Goal: Find specific page/section: Find specific page/section

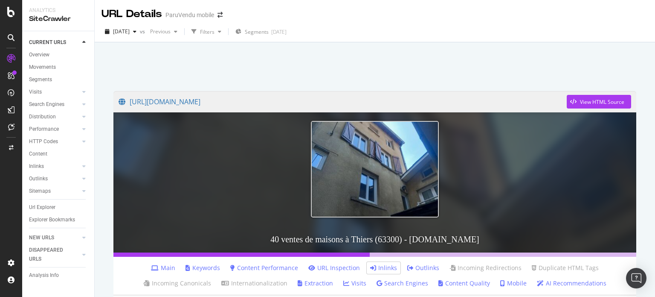
scroll to position [347, 0]
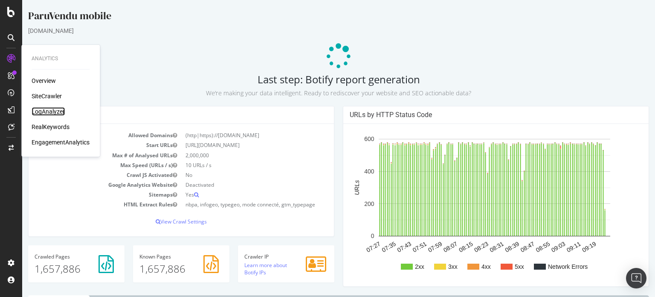
click at [41, 114] on div "LogAnalyzer" at bounding box center [48, 111] width 33 height 9
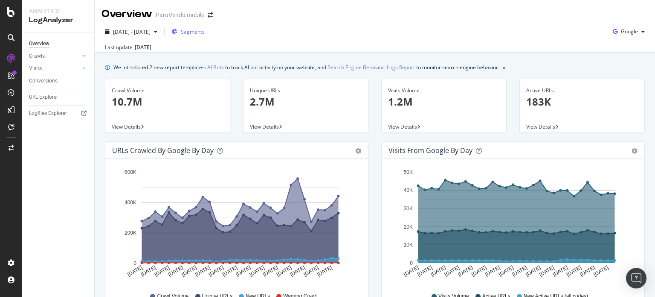
click at [205, 34] on span "Segments" at bounding box center [193, 31] width 24 height 7
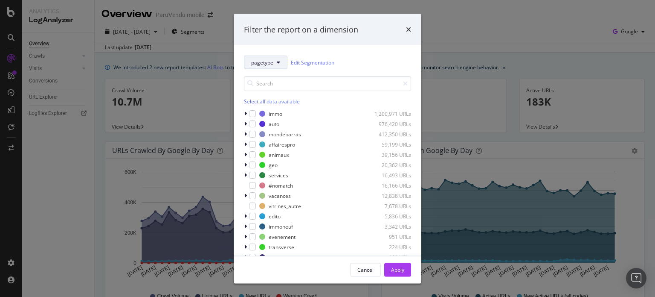
click at [275, 61] on button "pagetype" at bounding box center [266, 62] width 44 height 14
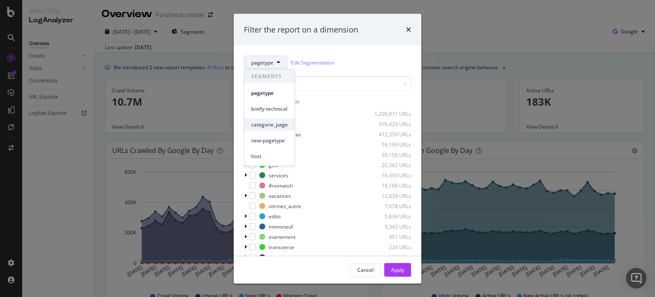
click at [273, 123] on span "categorie_page" at bounding box center [269, 124] width 37 height 8
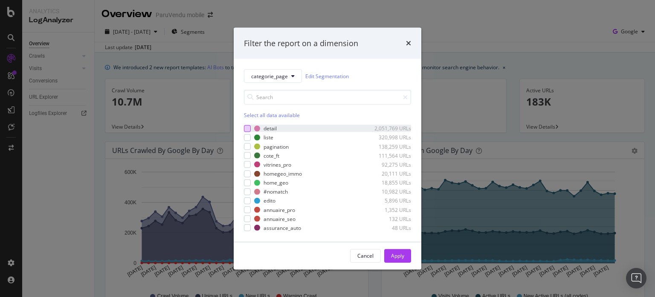
click at [250, 131] on div "modal" at bounding box center [247, 128] width 7 height 7
click at [401, 253] on div "Apply" at bounding box center [397, 255] width 13 height 7
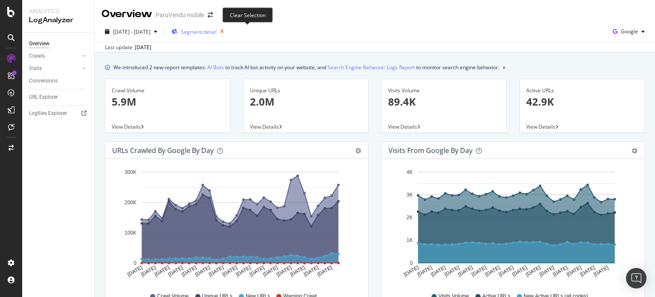
click at [227, 32] on icon "button" at bounding box center [222, 32] width 11 height 12
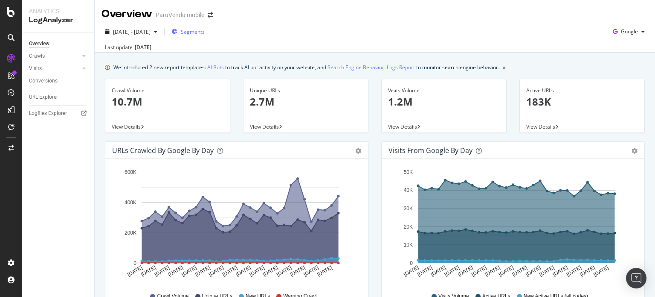
click at [205, 33] on span "Segments" at bounding box center [193, 31] width 24 height 7
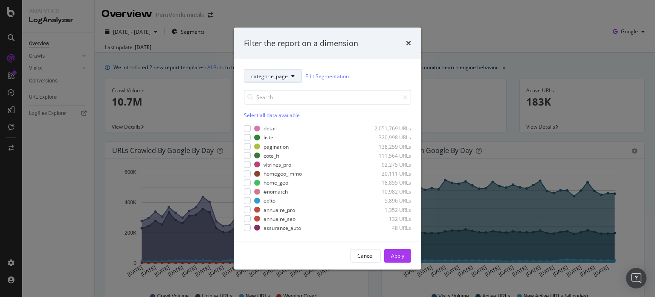
click at [285, 74] on span "categorie_page" at bounding box center [269, 75] width 37 height 7
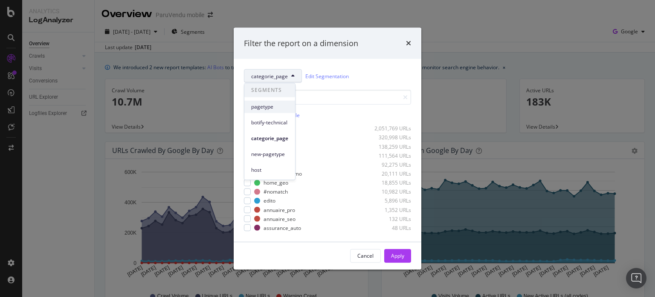
click at [268, 112] on div "pagetype" at bounding box center [270, 106] width 51 height 12
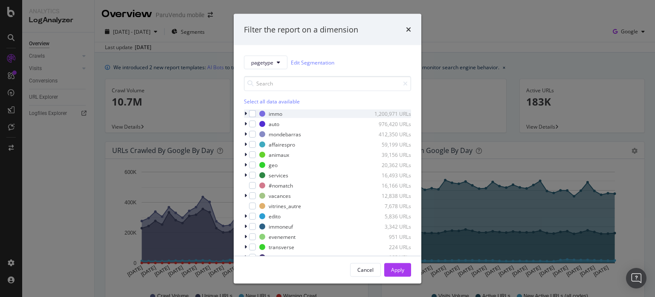
click at [246, 117] on div "modal" at bounding box center [246, 113] width 5 height 9
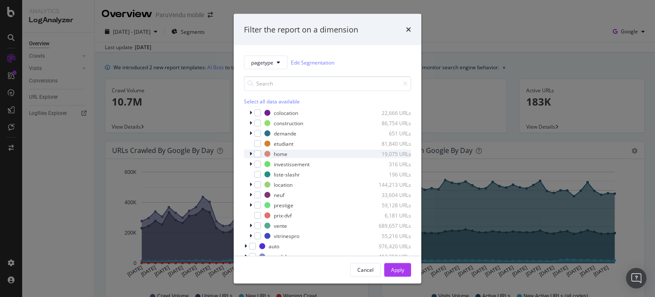
scroll to position [17, 0]
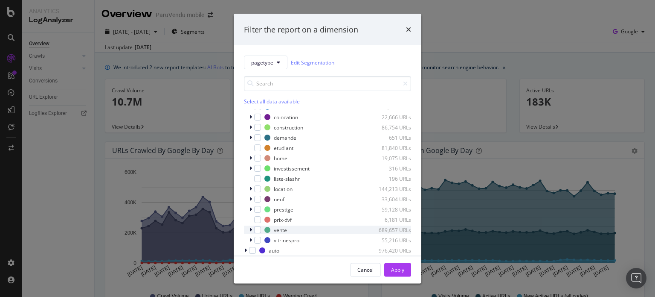
click at [250, 228] on icon "modal" at bounding box center [251, 229] width 3 height 5
click at [262, 241] on div "modal" at bounding box center [262, 239] width 7 height 7
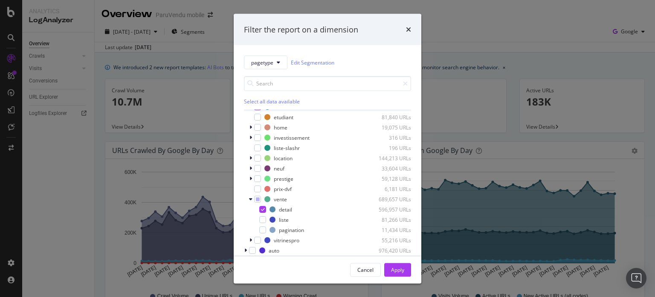
scroll to position [49, 0]
click at [250, 156] on icon "modal" at bounding box center [251, 156] width 3 height 5
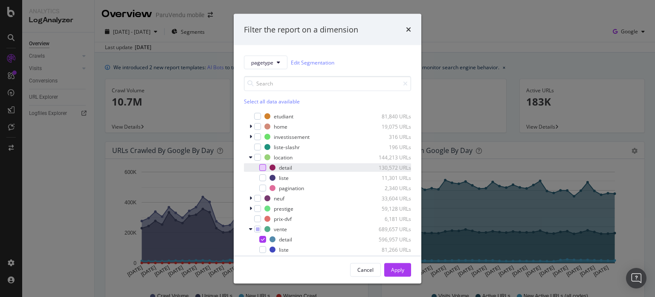
click at [259, 165] on div "modal" at bounding box center [262, 167] width 7 height 7
click at [391, 265] on div "Apply" at bounding box center [397, 268] width 13 height 7
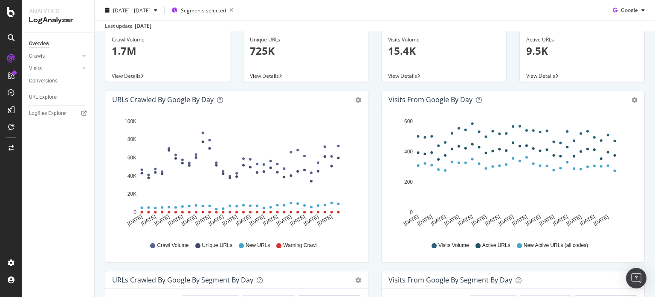
scroll to position [68, 0]
